Goal: Find specific page/section: Find specific page/section

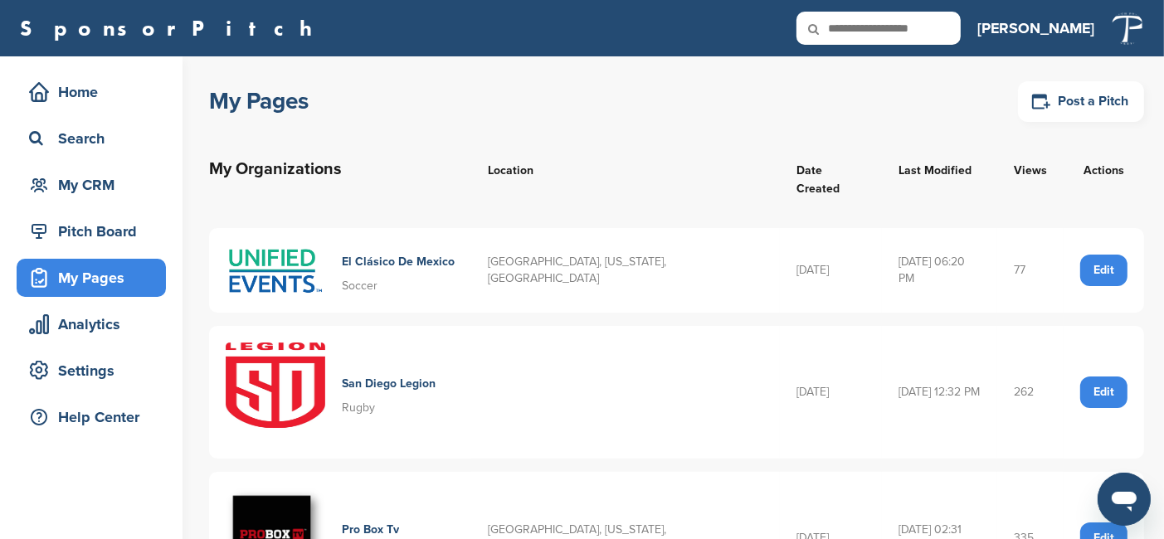
click at [90, 276] on div "My Pages" at bounding box center [95, 278] width 141 height 30
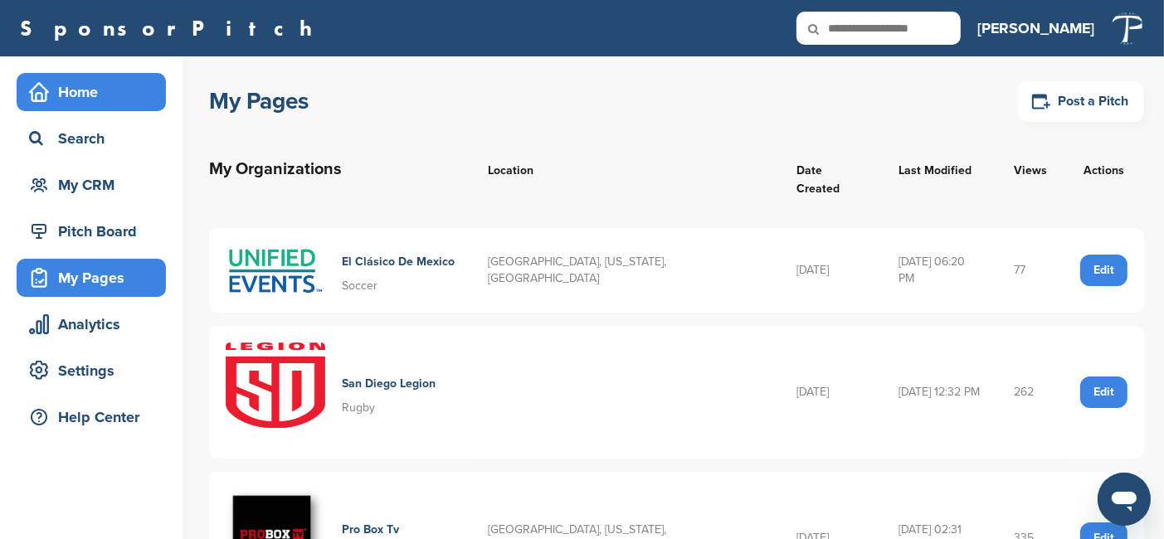
click at [73, 90] on div "Home" at bounding box center [95, 92] width 141 height 30
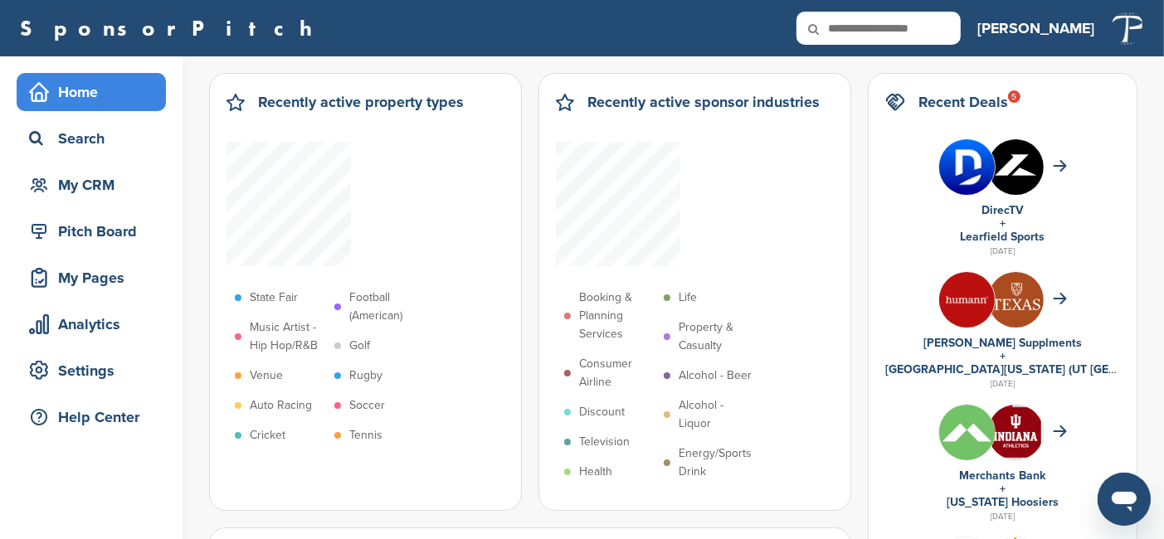
click at [1012, 168] on img at bounding box center [1016, 167] width 56 height 56
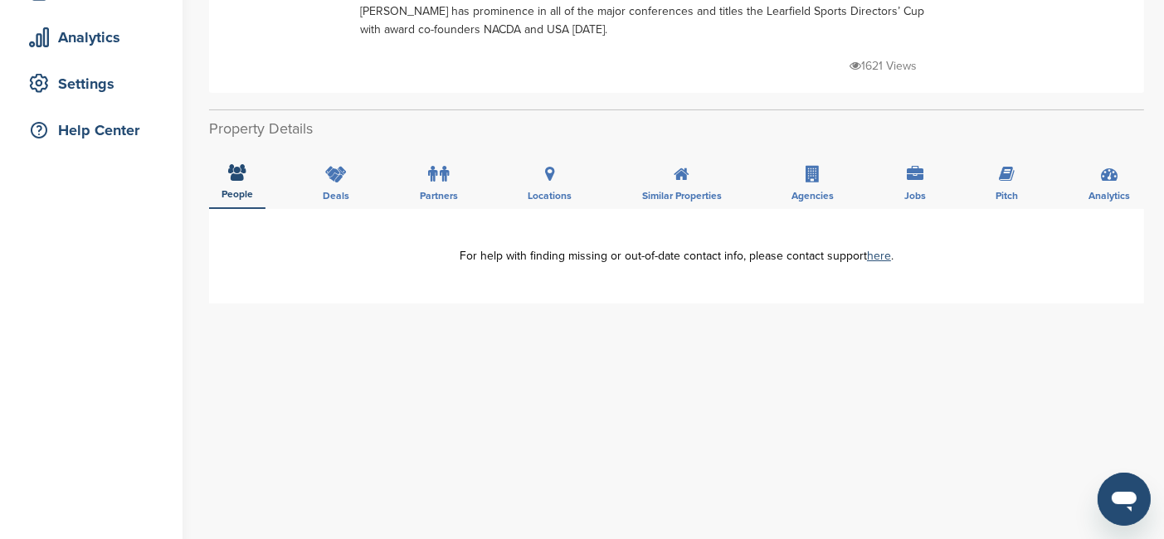
scroll to position [166, 0]
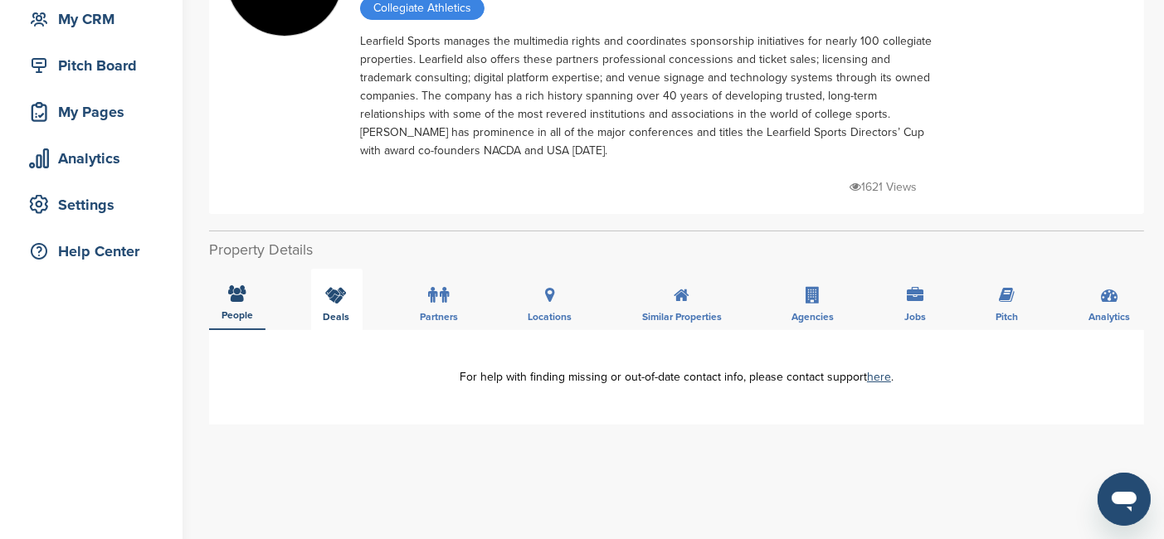
click at [339, 295] on icon at bounding box center [337, 295] width 22 height 17
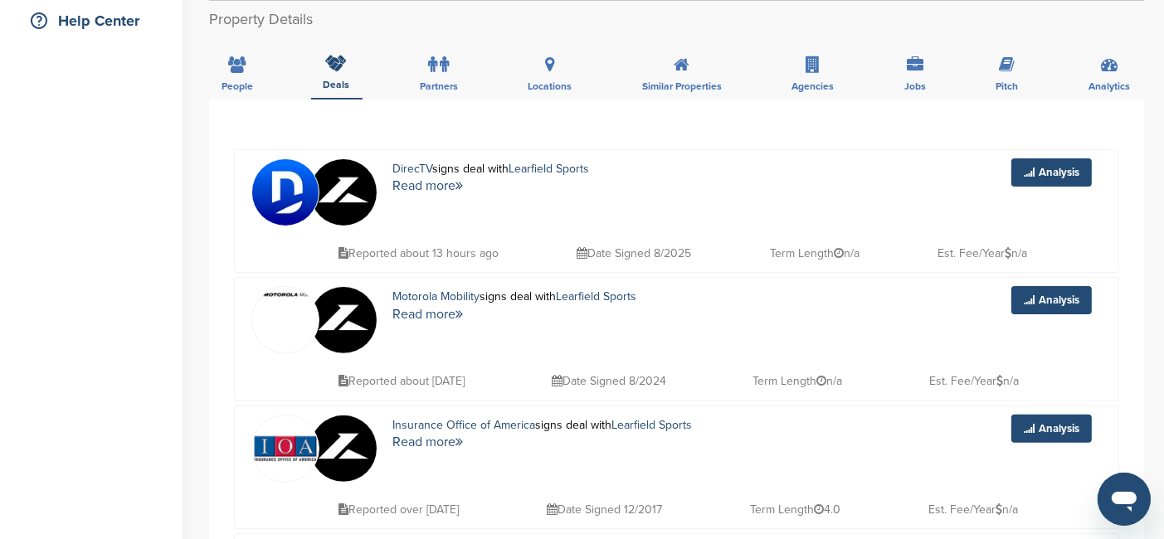
scroll to position [415, 0]
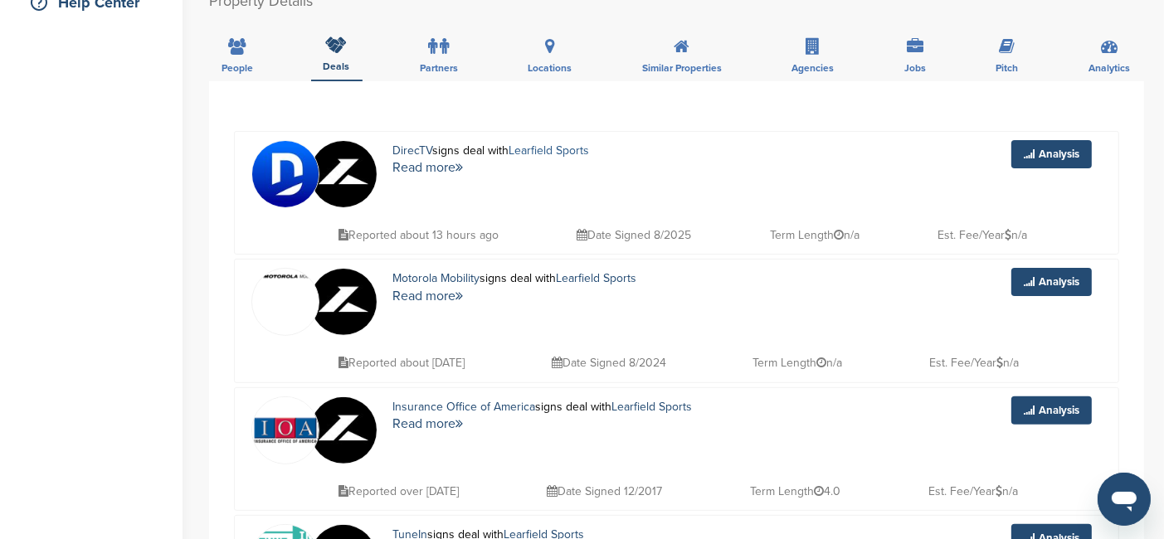
click at [569, 149] on link "Learfield Sports" at bounding box center [549, 151] width 80 height 14
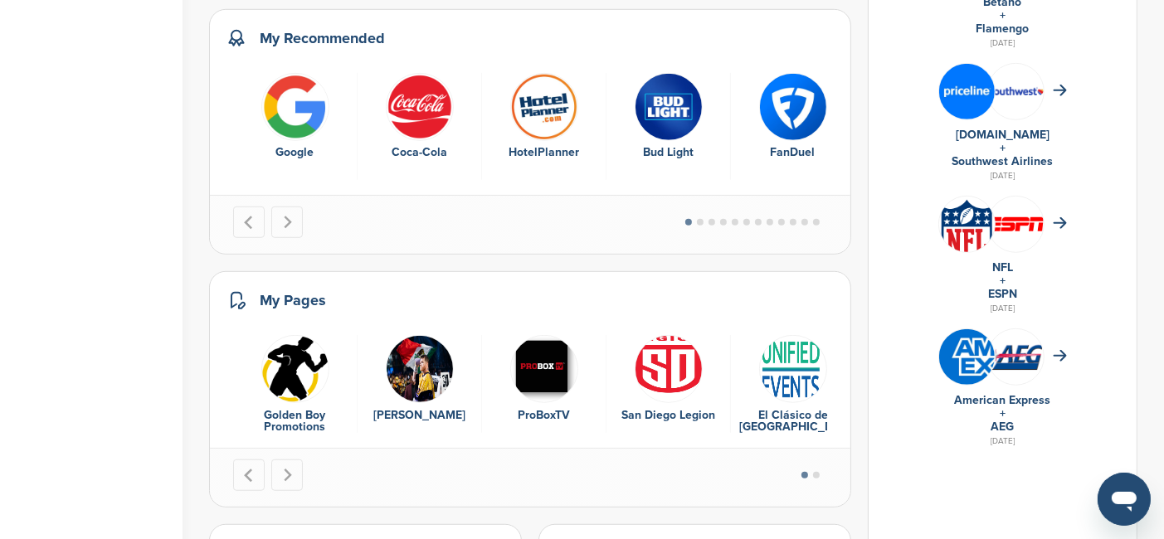
scroll to position [1079, 0]
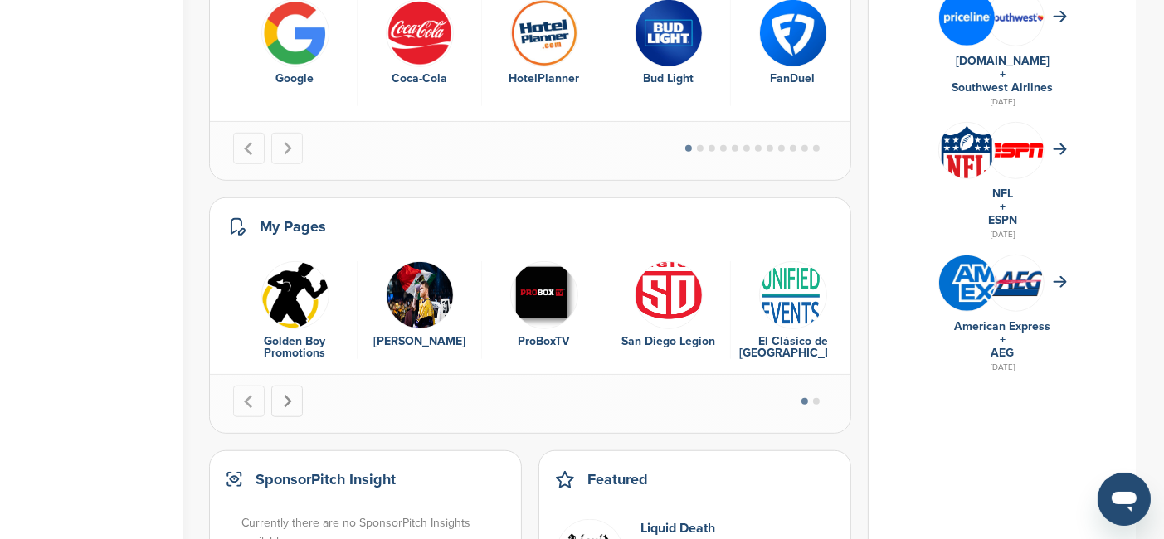
click at [295, 405] on button "Next slide" at bounding box center [287, 402] width 32 height 32
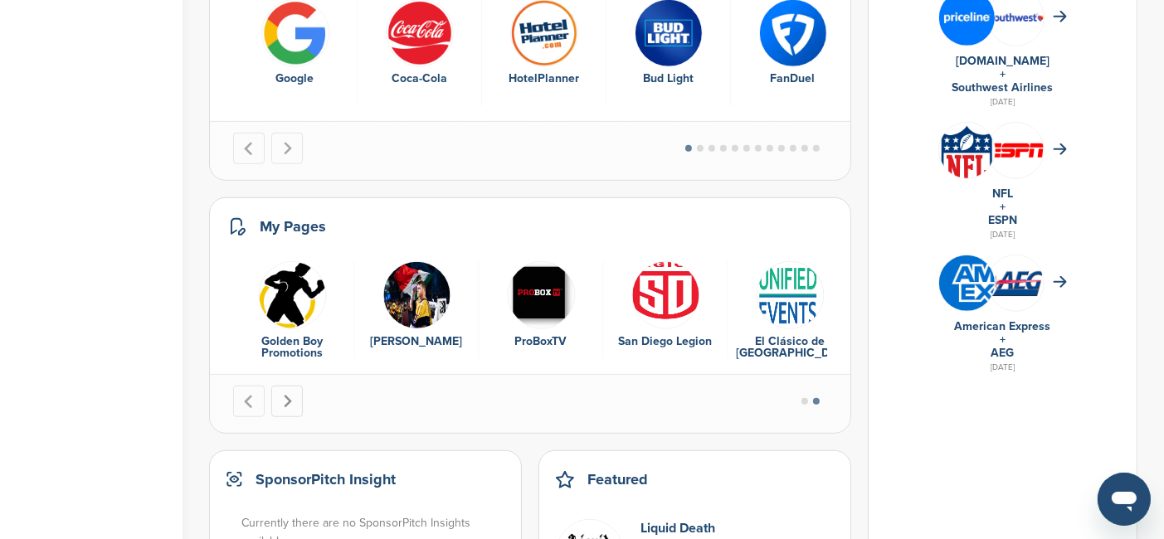
click at [295, 405] on button "Go to first slide" at bounding box center [287, 402] width 32 height 32
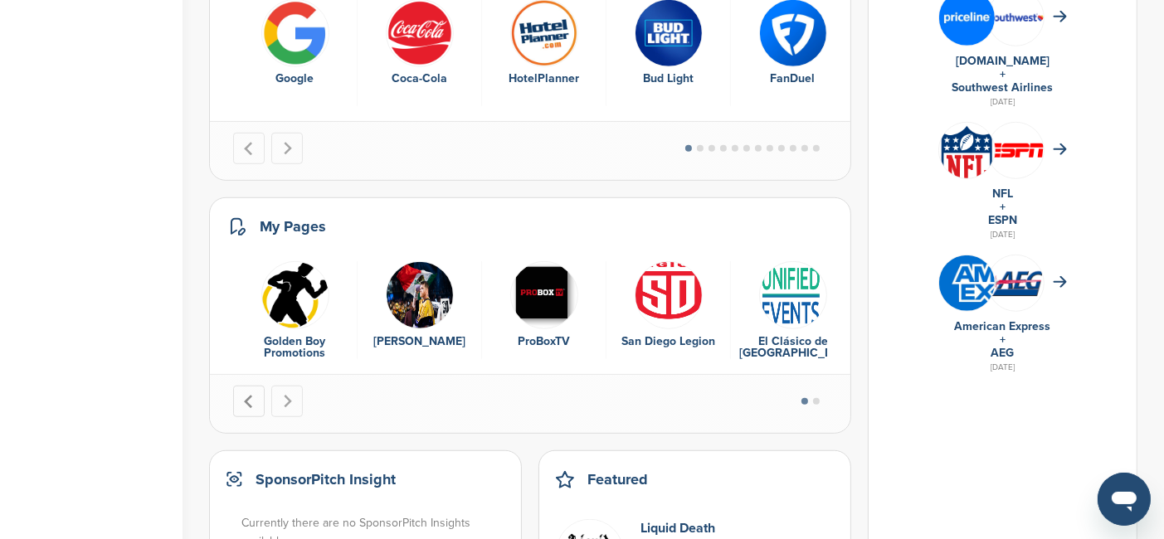
click at [249, 396] on icon "Go to last slide" at bounding box center [248, 401] width 8 height 13
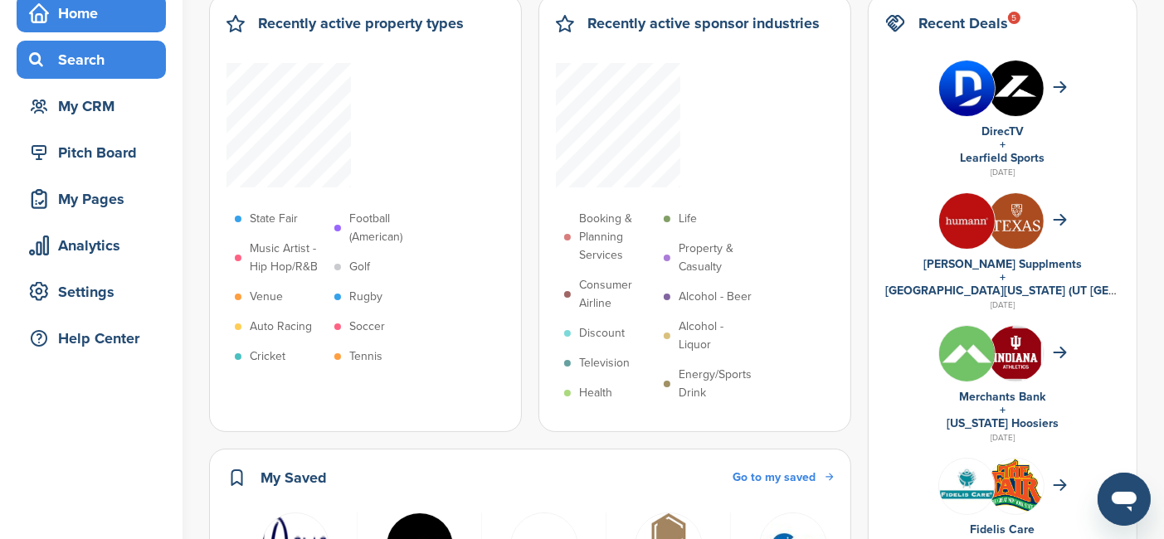
scroll to position [0, 0]
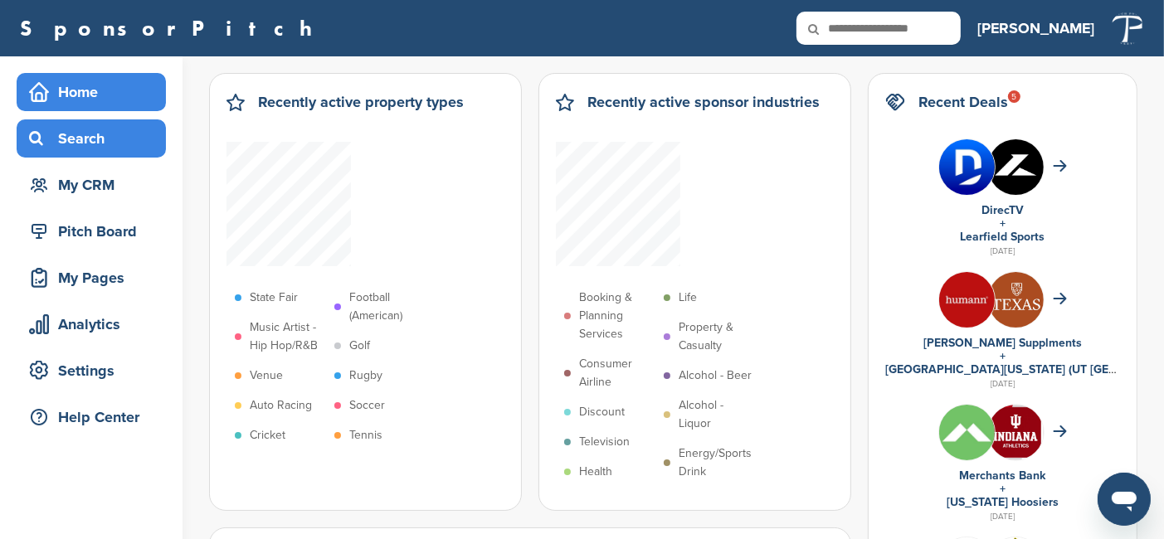
click at [101, 138] on div "Search" at bounding box center [95, 139] width 141 height 30
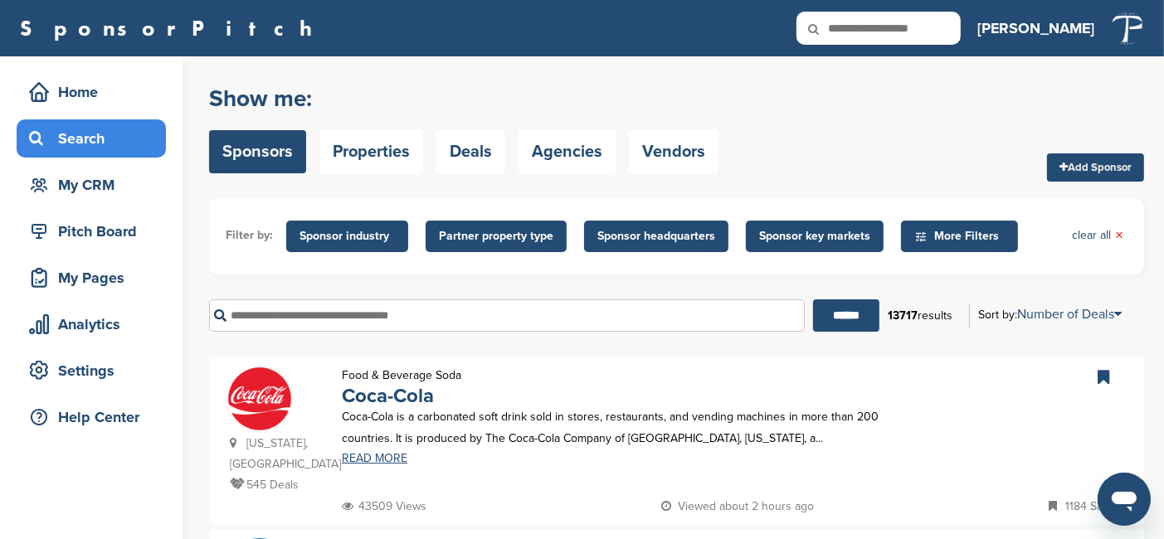
click at [323, 310] on input "text" at bounding box center [507, 316] width 596 height 32
type input "**********"
click at [813, 300] on input "******" at bounding box center [846, 316] width 66 height 32
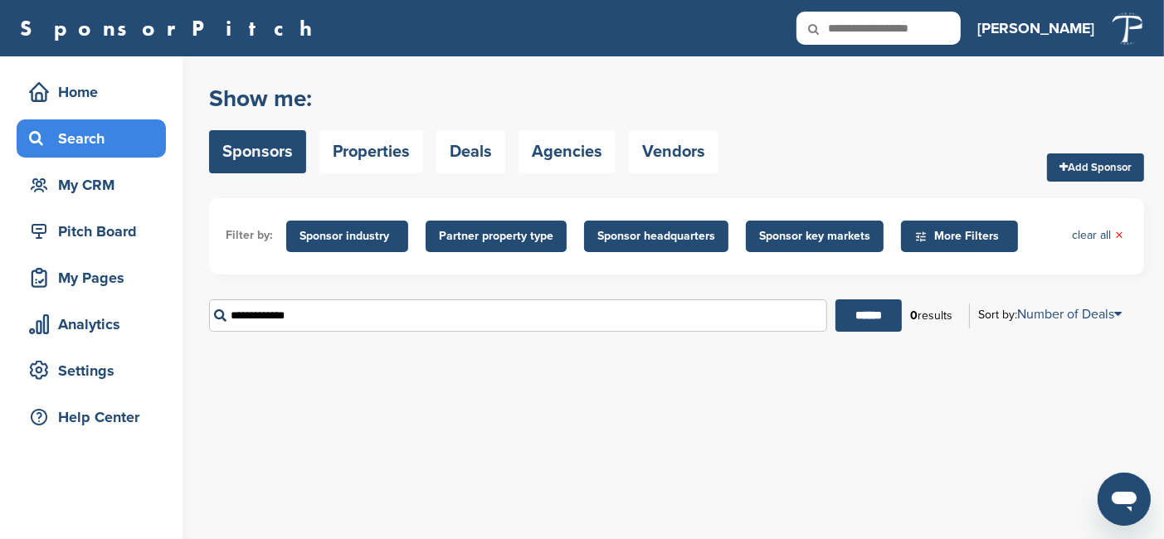
click at [83, 140] on div "Search" at bounding box center [95, 139] width 141 height 30
